Goal: Navigation & Orientation: Understand site structure

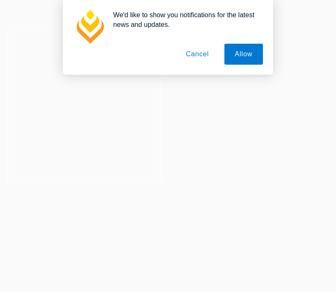
click at [190, 55] on button "Cancel" at bounding box center [197, 54] width 44 height 21
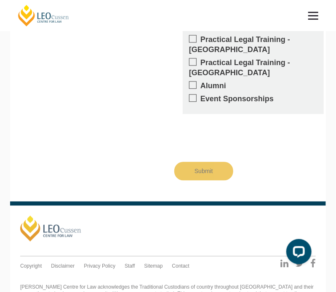
scroll to position [1356, 0]
